Goal: Ask a question

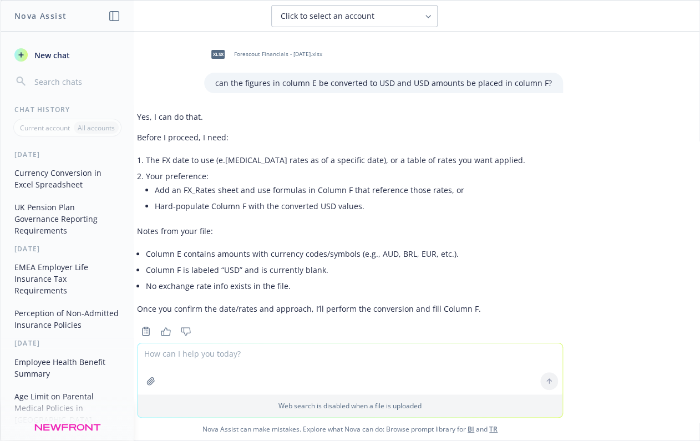
scroll to position [698, 0]
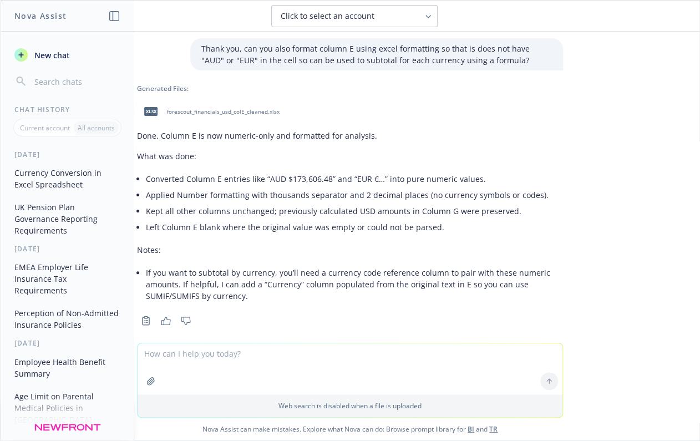
click at [44, 215] on button "UK Pension Plan Governance Reporting Requirements" at bounding box center [67, 219] width 115 height 42
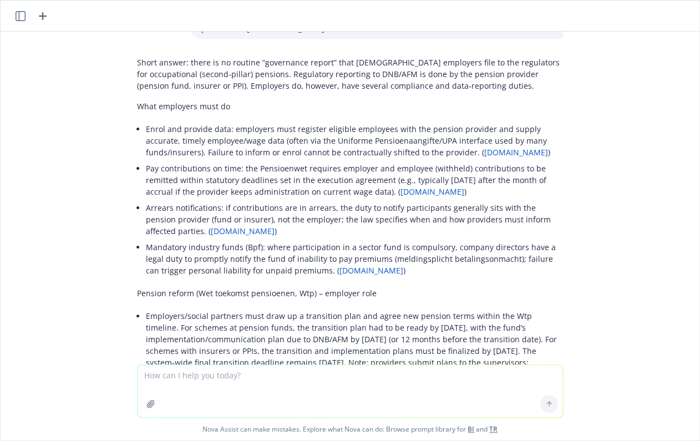
scroll to position [3321, 0]
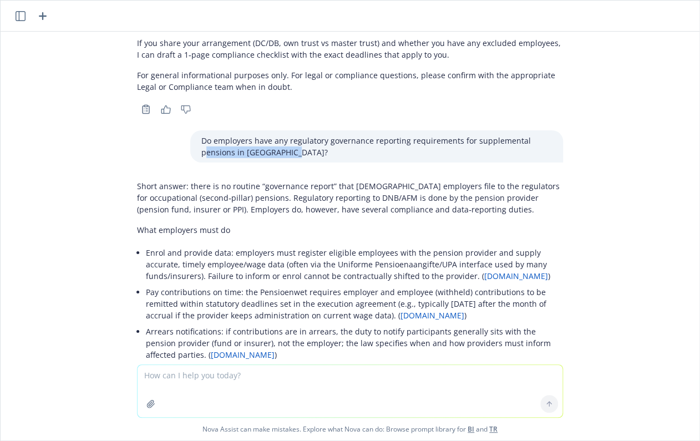
drag, startPoint x: 290, startPoint y: 58, endPoint x: 197, endPoint y: 57, distance: 92.7
click at [201, 135] on p "Do employers have any regulatory governance reporting requirements for suppleme…" at bounding box center [376, 146] width 351 height 23
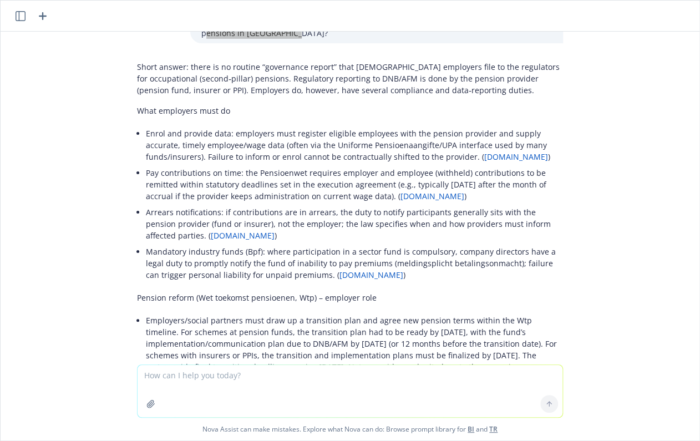
scroll to position [3487, 0]
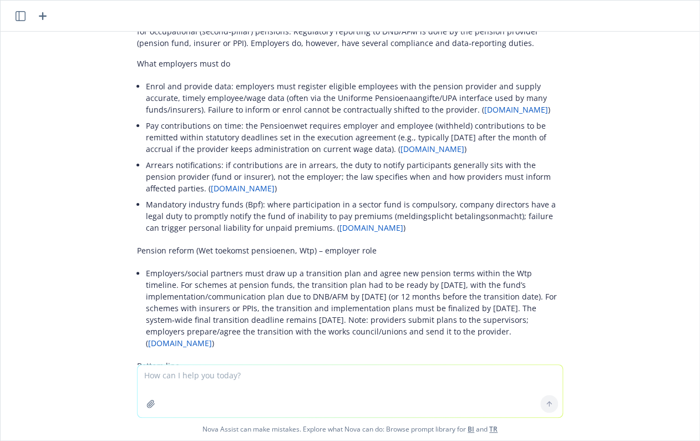
drag, startPoint x: 135, startPoint y: 179, endPoint x: 495, endPoint y: 237, distance: 364.8
click at [495, 237] on div "Short answer: there is no routine “governance report” that [DEMOGRAPHIC_DATA] e…" at bounding box center [350, 248] width 426 height 479
copy li "Employers/social partners must draw up a transition plan and agree new pension …"
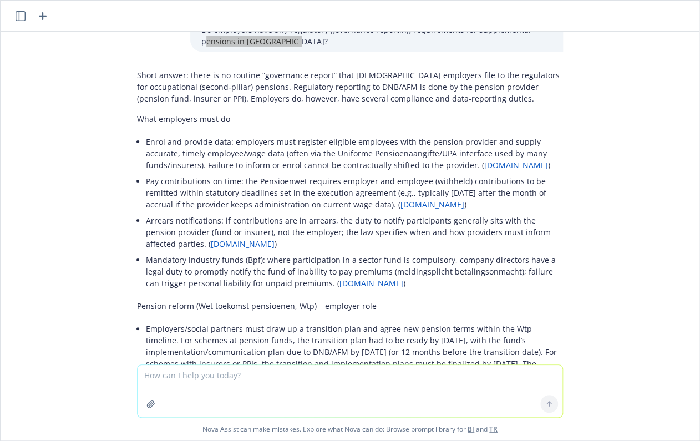
scroll to position [3210, 0]
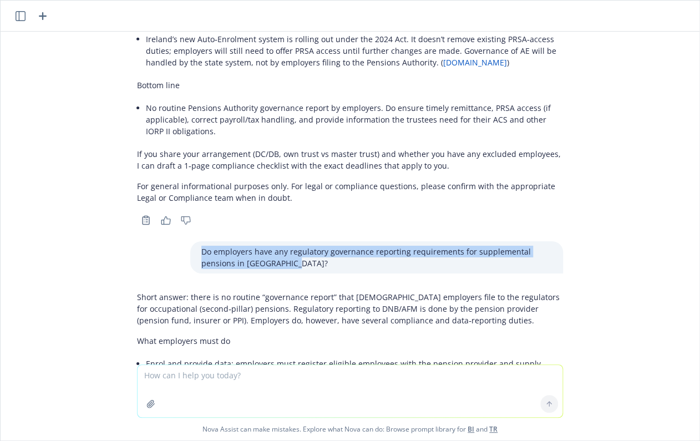
drag, startPoint x: 289, startPoint y: 169, endPoint x: 188, endPoint y: 154, distance: 101.5
click at [190, 241] on div "Do employers have any regulatory governance reporting requirements for suppleme…" at bounding box center [376, 257] width 373 height 32
copy p "Do employers have any regulatory governance reporting requirements for suppleme…"
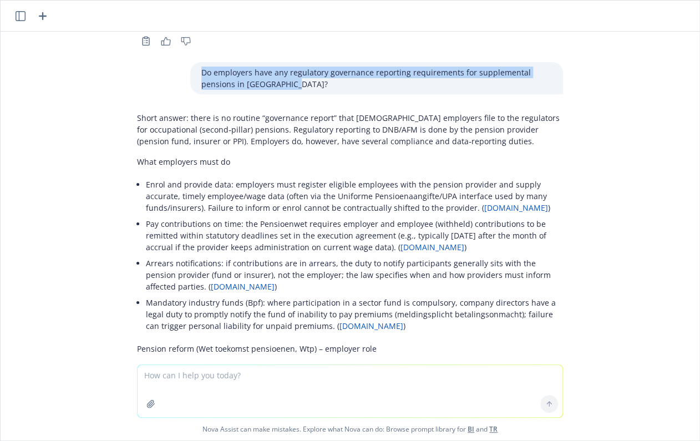
scroll to position [3487, 0]
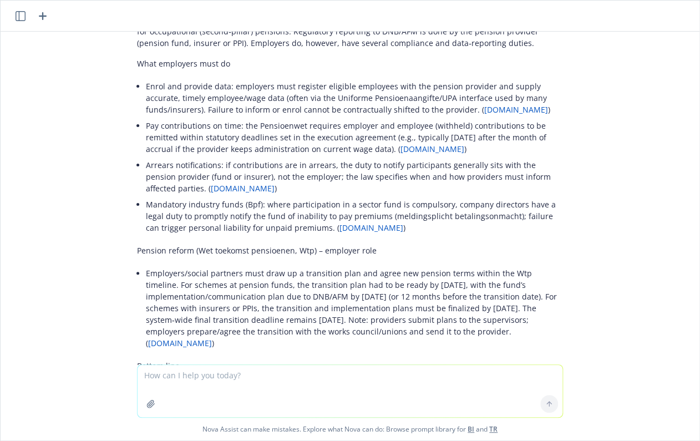
click at [198, 381] on textarea at bounding box center [350, 391] width 425 height 52
paste textarea "Do employers have any regulatory governance reporting requirements for suppleme…"
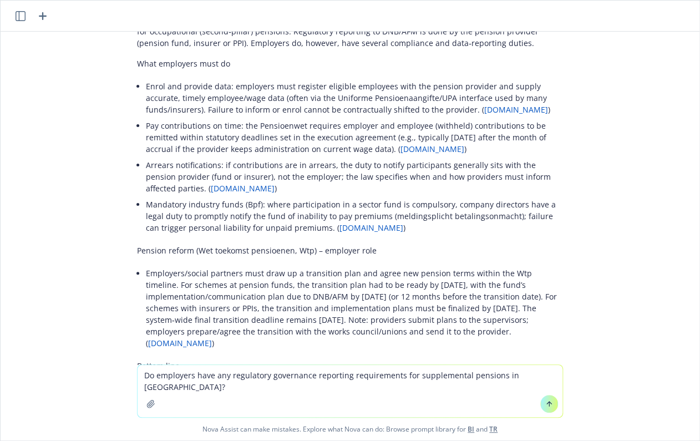
drag, startPoint x: 185, startPoint y: 387, endPoint x: 141, endPoint y: 386, distance: 43.8
click at [141, 386] on textarea "Do employers have any regulatory governance reporting requirements for suppleme…" at bounding box center [350, 391] width 425 height 52
type textarea "Do employers have any regulatory governance reporting requirements for suppleme…"
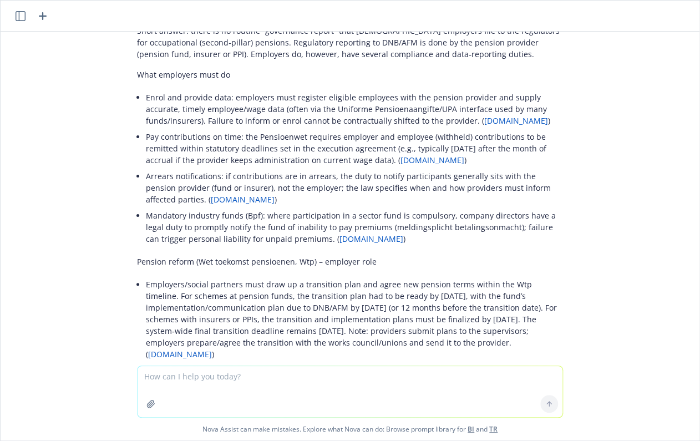
scroll to position [3492, 0]
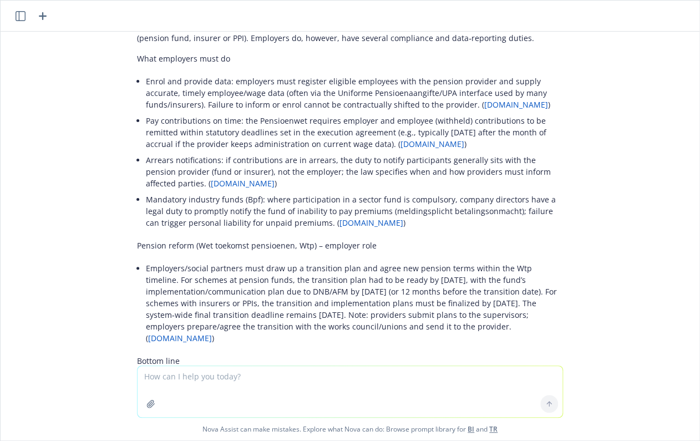
click at [193, 391] on textarea at bounding box center [350, 391] width 425 height 51
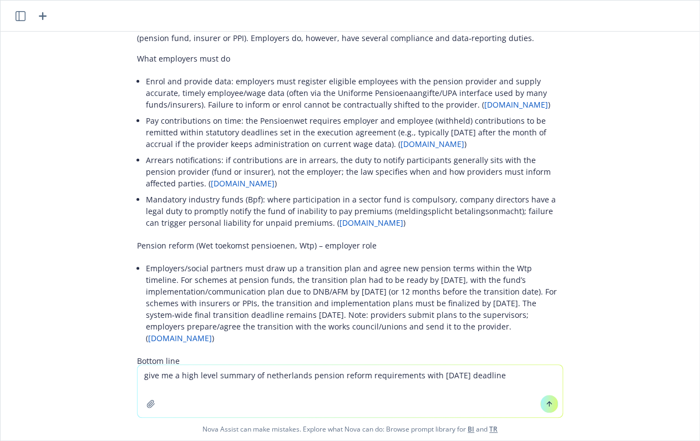
type textarea "give me a high level summary of Netherlands pension reform requirements with [D…"
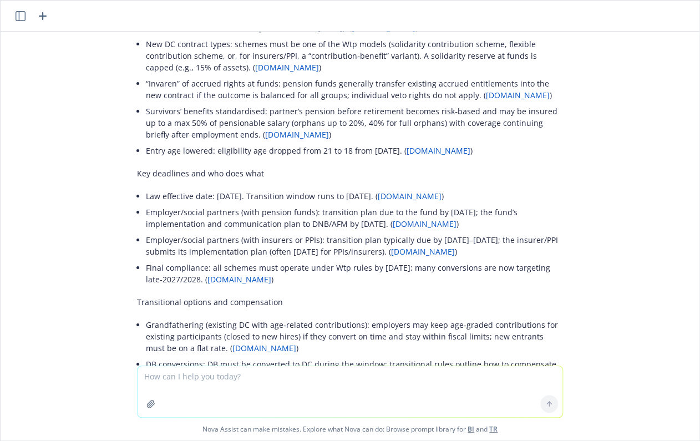
scroll to position [10279, 0]
